Goal: Task Accomplishment & Management: Manage account settings

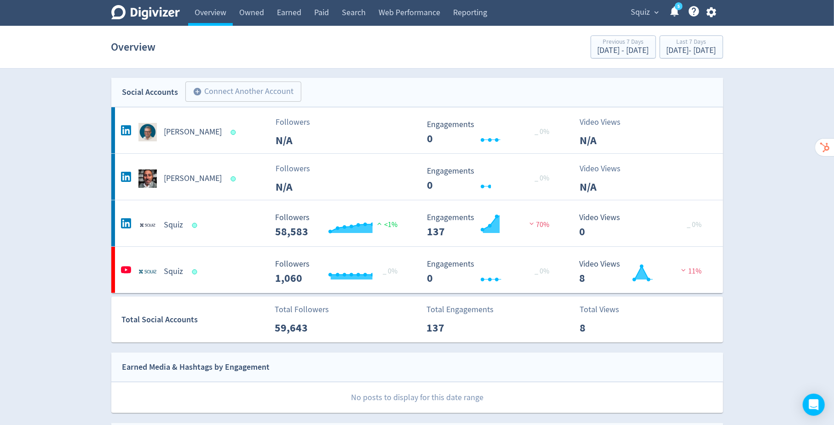
click at [713, 16] on icon "button" at bounding box center [711, 12] width 12 height 12
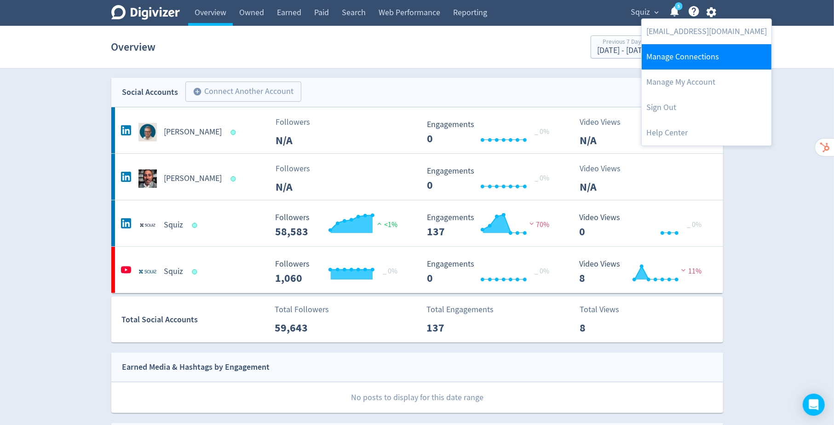
click at [699, 59] on link "Manage Connections" at bounding box center [707, 56] width 130 height 25
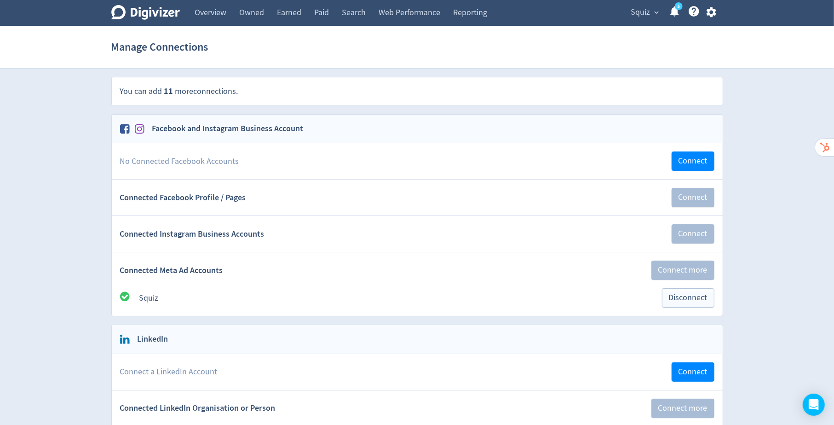
click at [652, 9] on button "Squiz expand_more" at bounding box center [645, 12] width 34 height 15
click at [756, 81] on div at bounding box center [417, 212] width 834 height 425
click at [654, 7] on button "Squiz expand_more" at bounding box center [645, 12] width 34 height 15
click at [633, 33] on link "Manage Brand Space" at bounding box center [621, 32] width 82 height 25
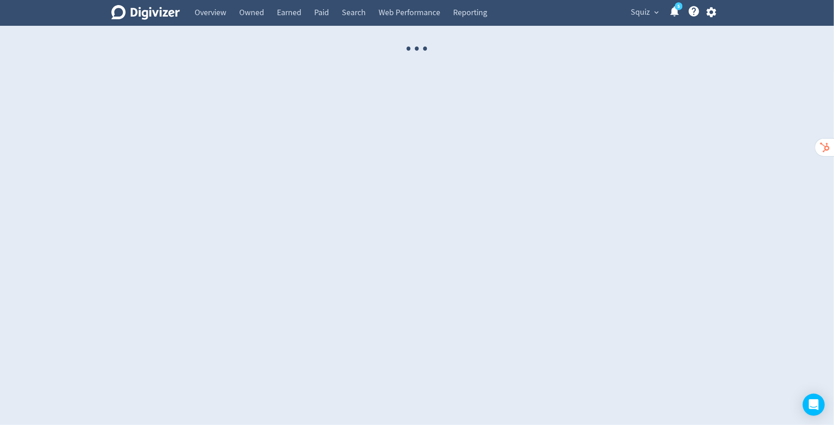
select select "USER"
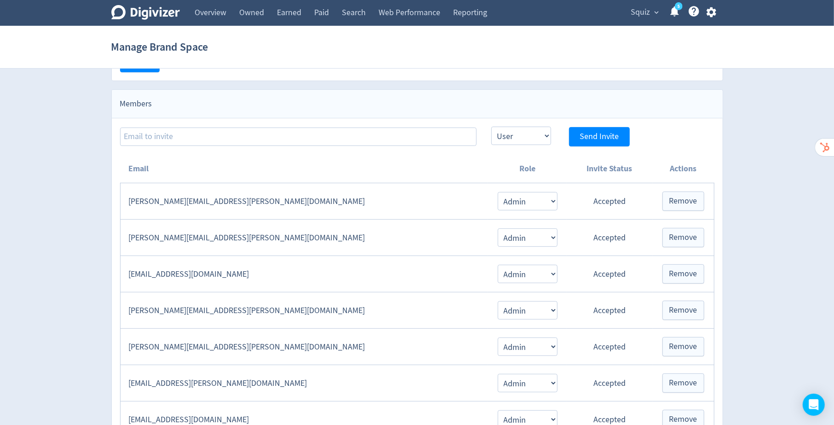
scroll to position [146, 0]
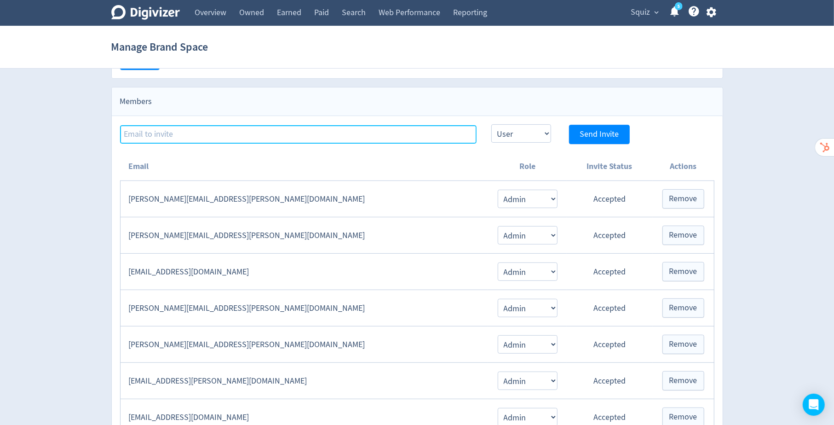
click at [323, 136] on input at bounding box center [298, 134] width 357 height 18
click at [259, 127] on input at bounding box center [298, 134] width 357 height 18
paste input "[PERSON_NAME][EMAIL_ADDRESS][PERSON_NAME][DOMAIN_NAME]"
type input "[PERSON_NAME][EMAIL_ADDRESS][PERSON_NAME][DOMAIN_NAME]"
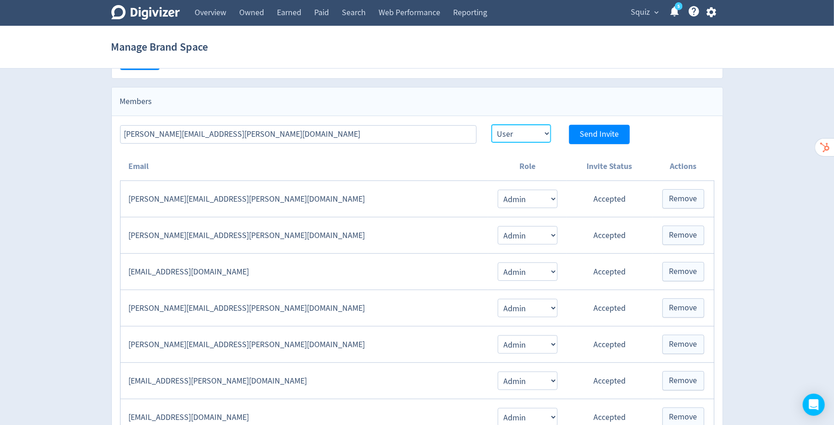
click at [533, 132] on select "Admin User" at bounding box center [521, 133] width 60 height 18
select select "ADMIN"
click at [491, 124] on select "Admin User" at bounding box center [521, 133] width 60 height 18
click at [596, 130] on span "Send Invite" at bounding box center [599, 134] width 39 height 8
select select "USER"
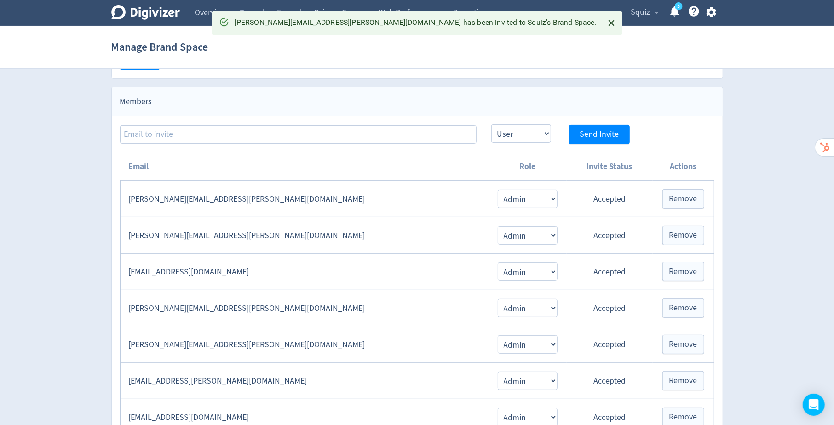
click at [606, 22] on icon "Close" at bounding box center [611, 23] width 11 height 11
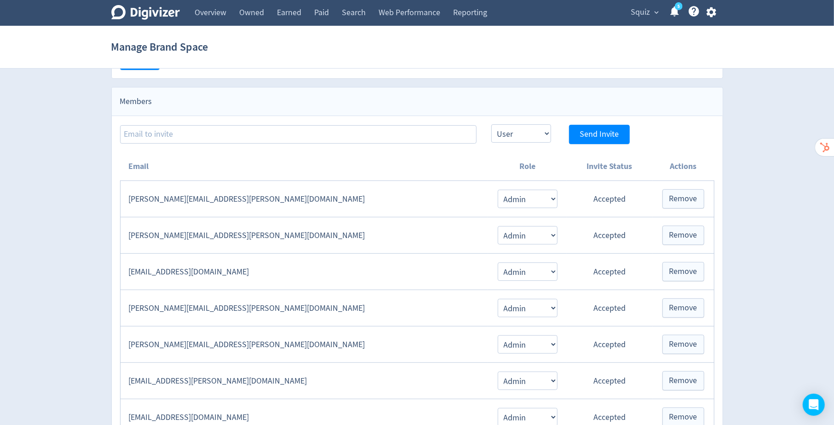
click at [507, 89] on div "Members" at bounding box center [417, 101] width 611 height 29
